Goal: Navigation & Orientation: Find specific page/section

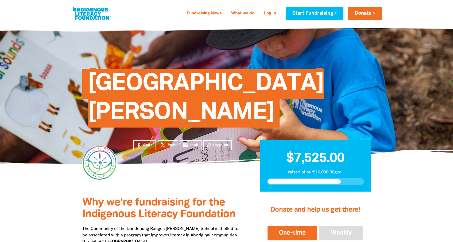
click at [91, 16] on link at bounding box center [92, 13] width 40 height 16
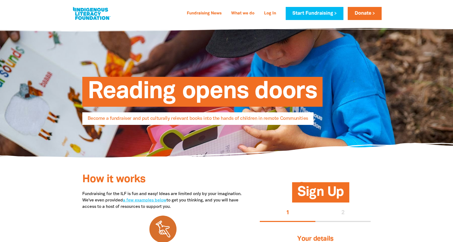
select select "AU"
click at [107, 15] on link at bounding box center [92, 13] width 40 height 16
click at [84, 13] on link at bounding box center [92, 13] width 40 height 16
click at [210, 12] on link "Fundraising News" at bounding box center [203, 13] width 41 height 9
